Goal: Information Seeking & Learning: Learn about a topic

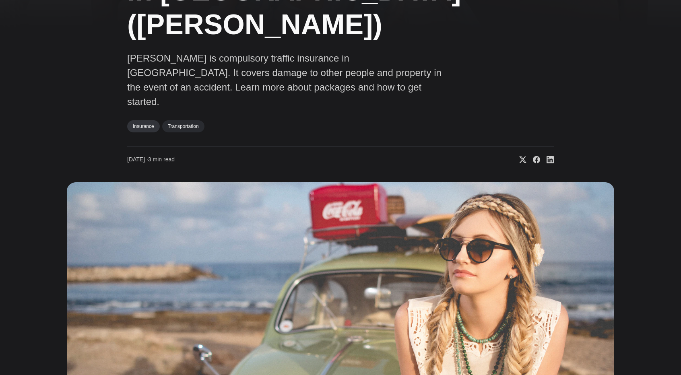
click at [147, 120] on link "Insurance" at bounding box center [143, 126] width 33 height 12
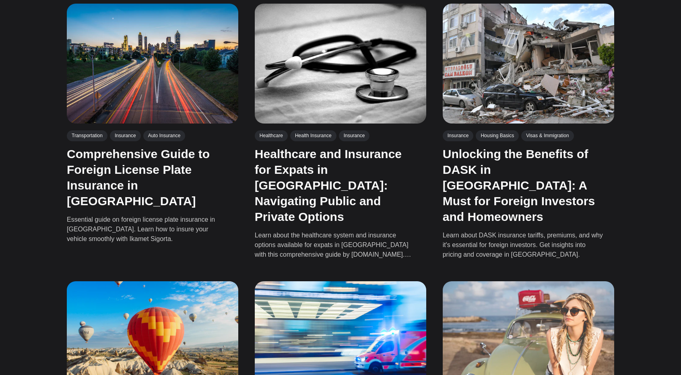
scroll to position [362, 0]
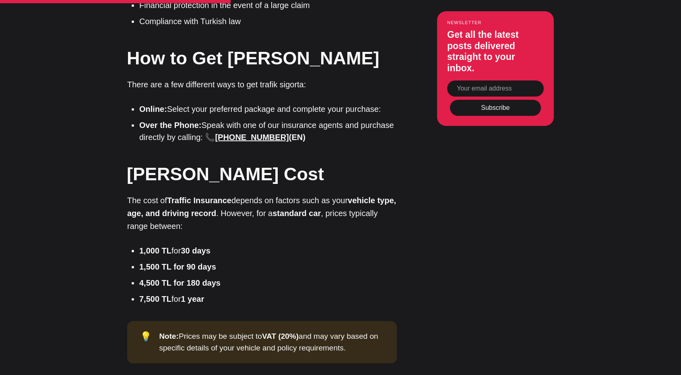
scroll to position [1207, 0]
